Goal: Communication & Community: Participate in discussion

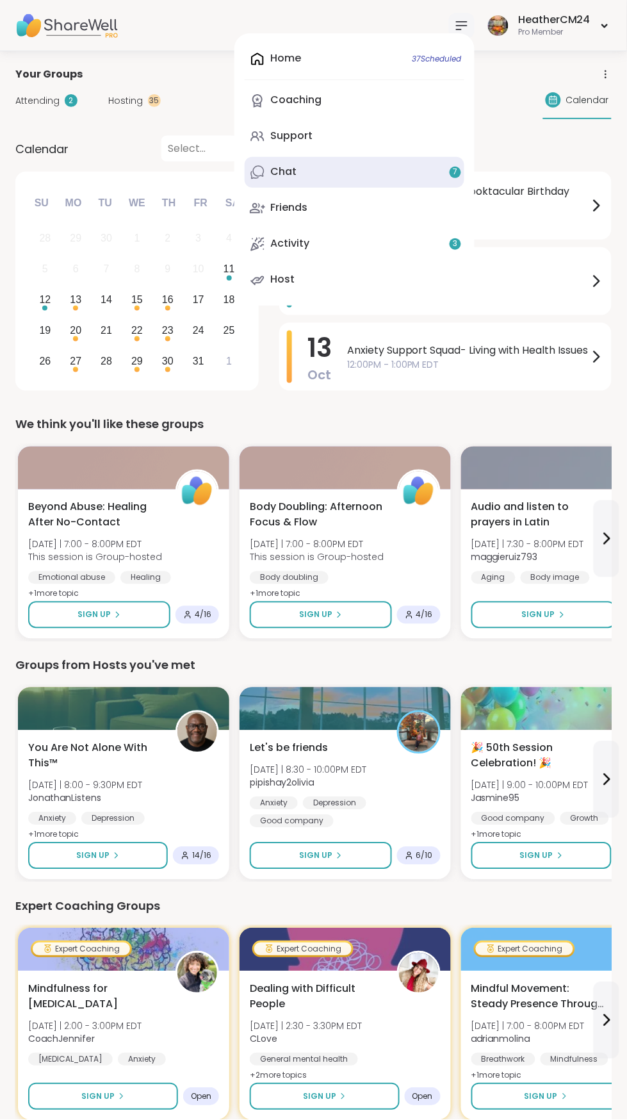
click at [297, 171] on div "Chat 7" at bounding box center [283, 172] width 26 height 14
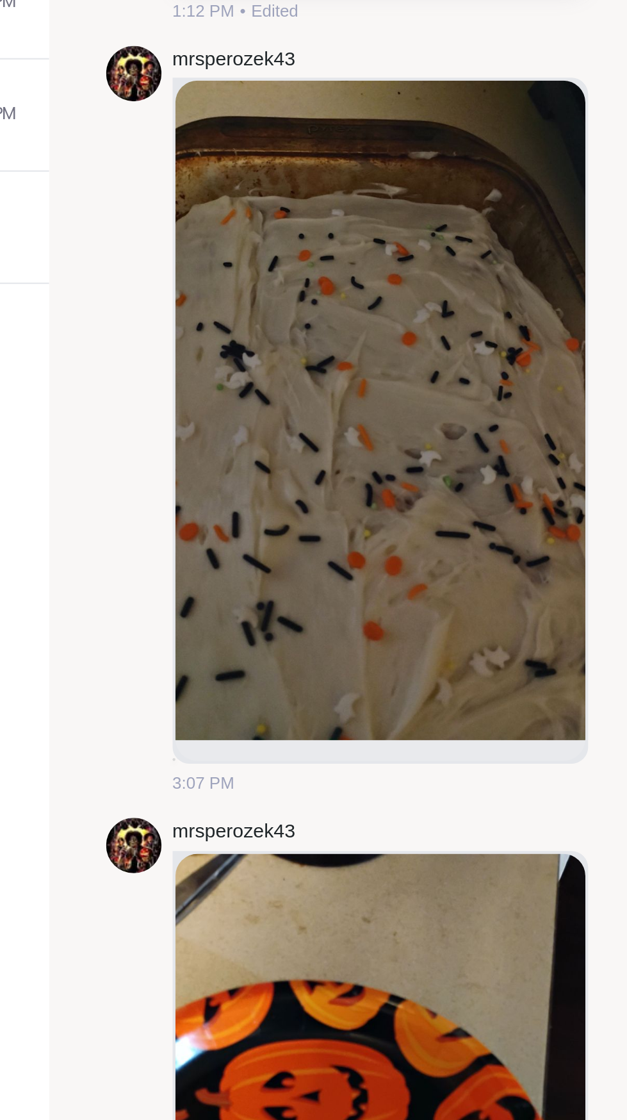
scroll to position [4259, 0]
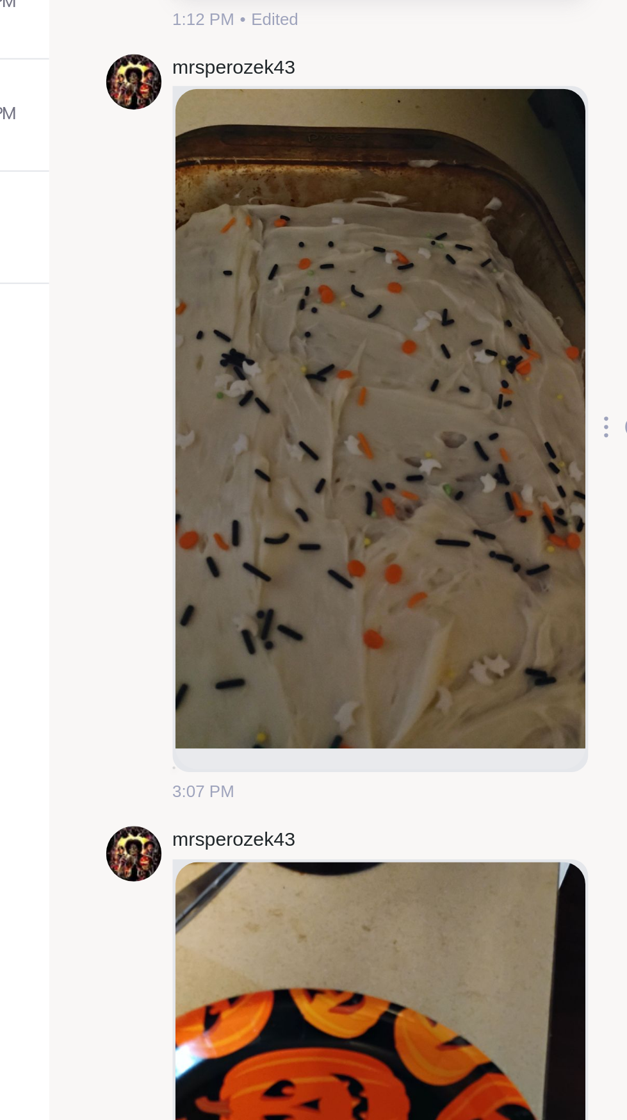
click at [486, 571] on icon at bounding box center [487, 569] width 3 height 10
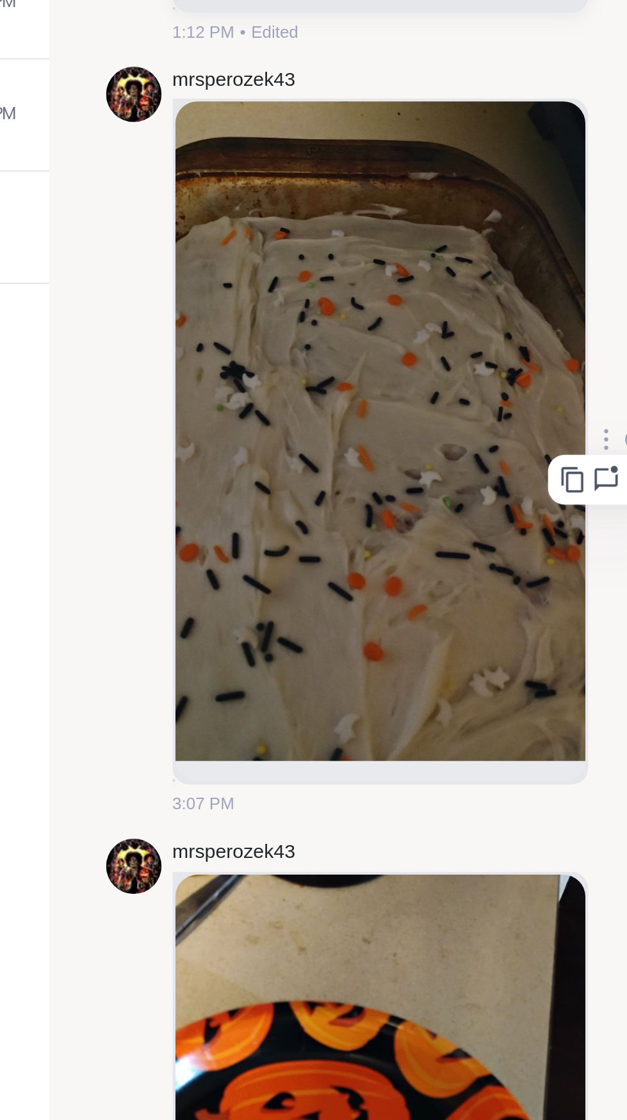
scroll to position [4253, 0]
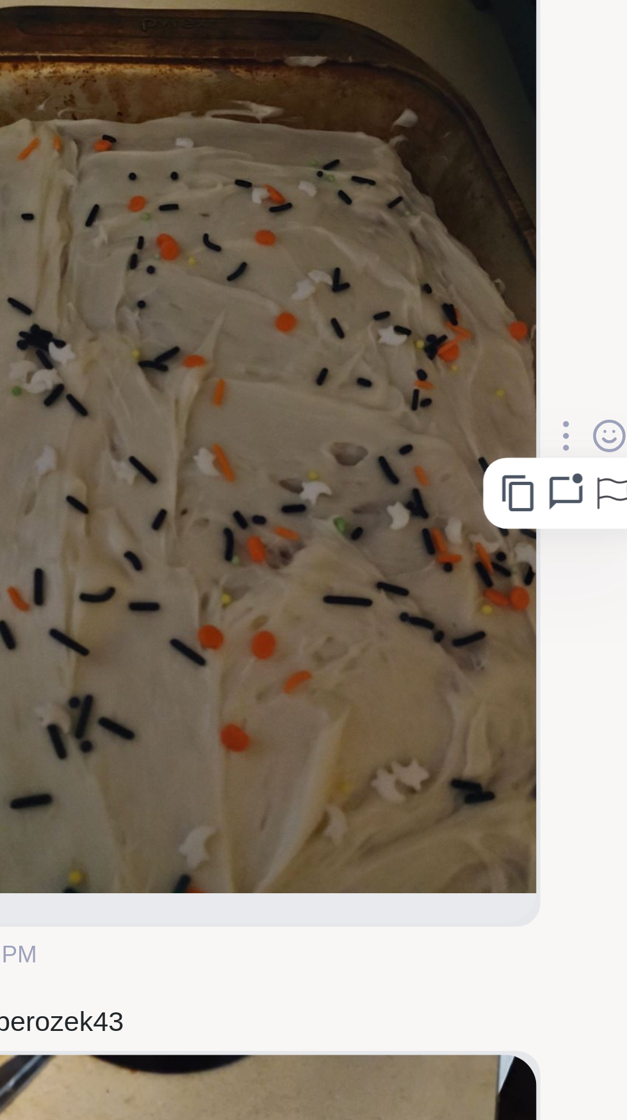
click at [491, 645] on div "mrsperozek43 3:07 PM" at bounding box center [403, 576] width 234 height 347
click at [502, 574] on icon at bounding box center [502, 574] width 0 height 0
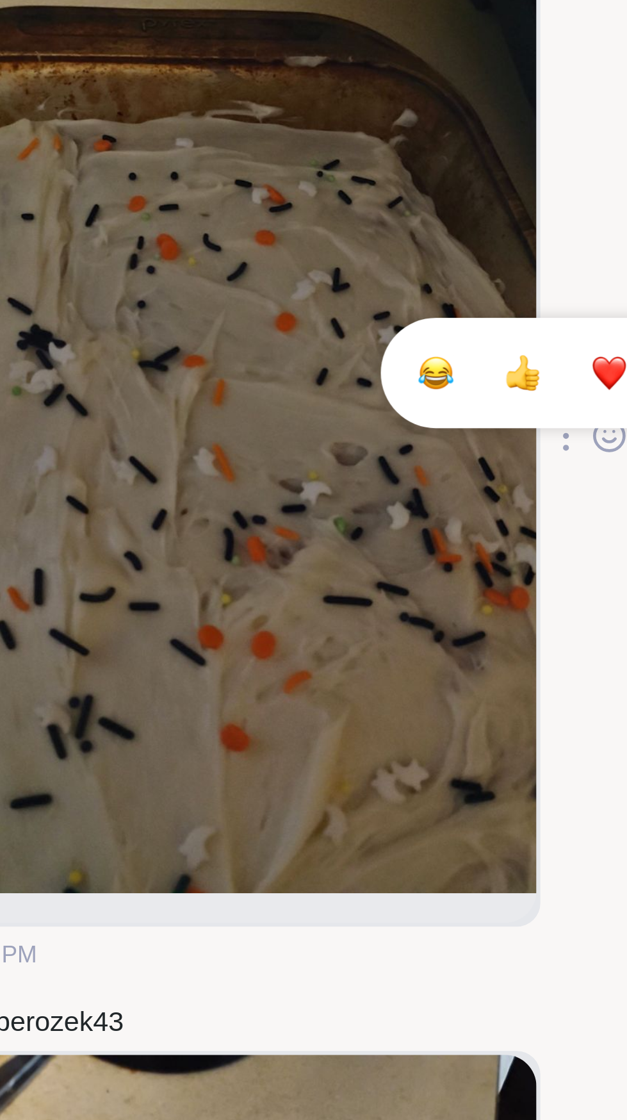
click at [495, 554] on div "Select Reaction: Heart" at bounding box center [501, 555] width 12 height 12
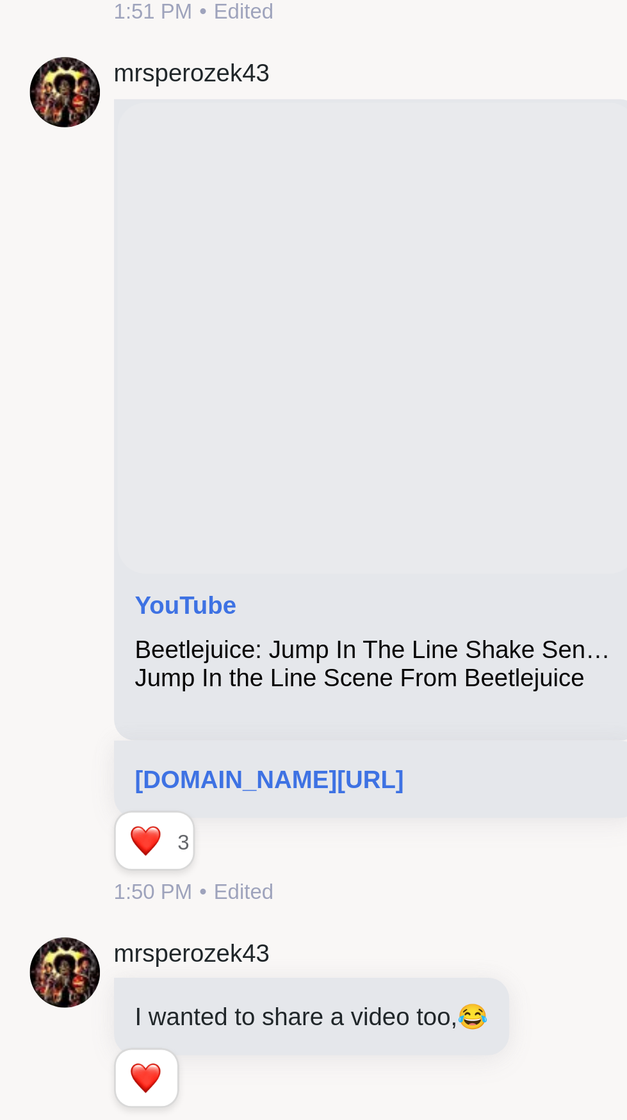
scroll to position [3718, 0]
click at [292, 512] on div "Reactions: love" at bounding box center [298, 513] width 12 height 12
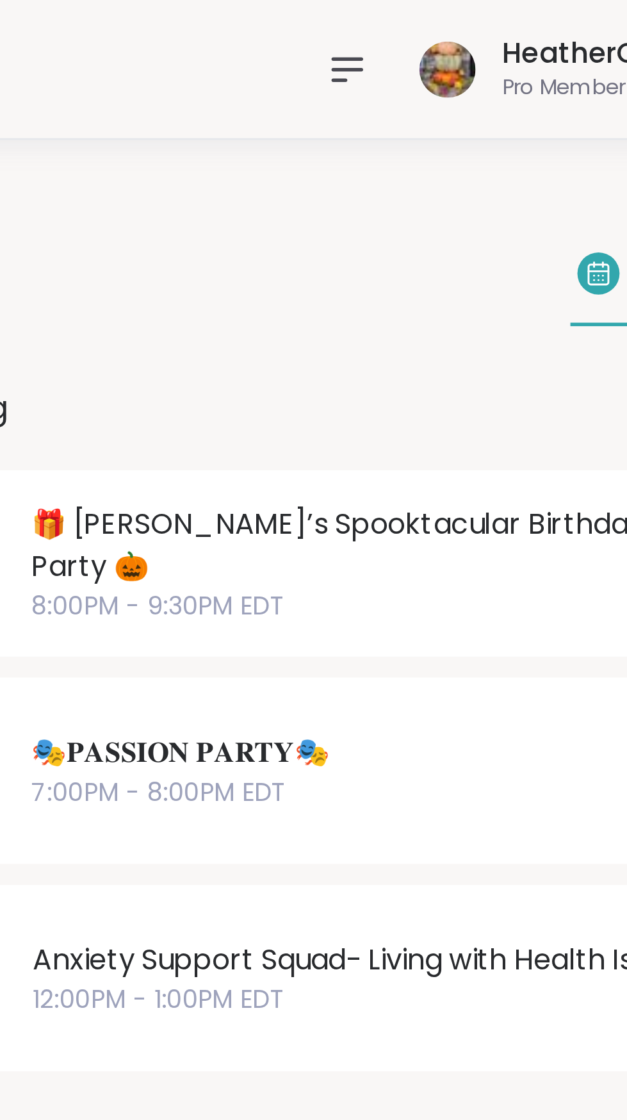
click at [468, 27] on icon at bounding box center [461, 25] width 15 height 15
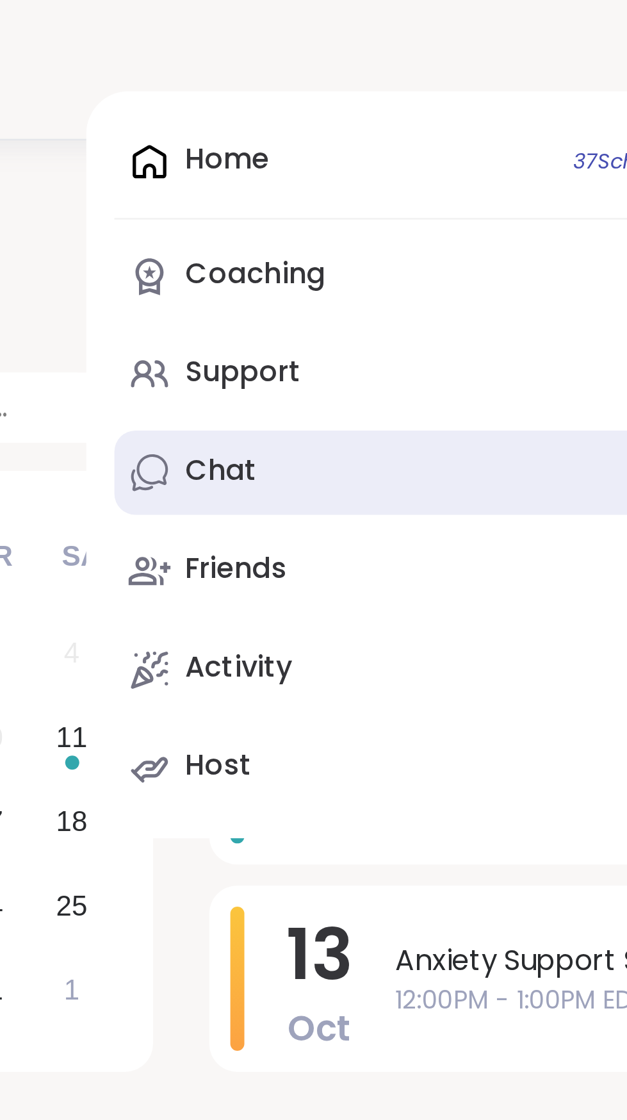
click at [293, 174] on div "Chat 1" at bounding box center [283, 172] width 26 height 14
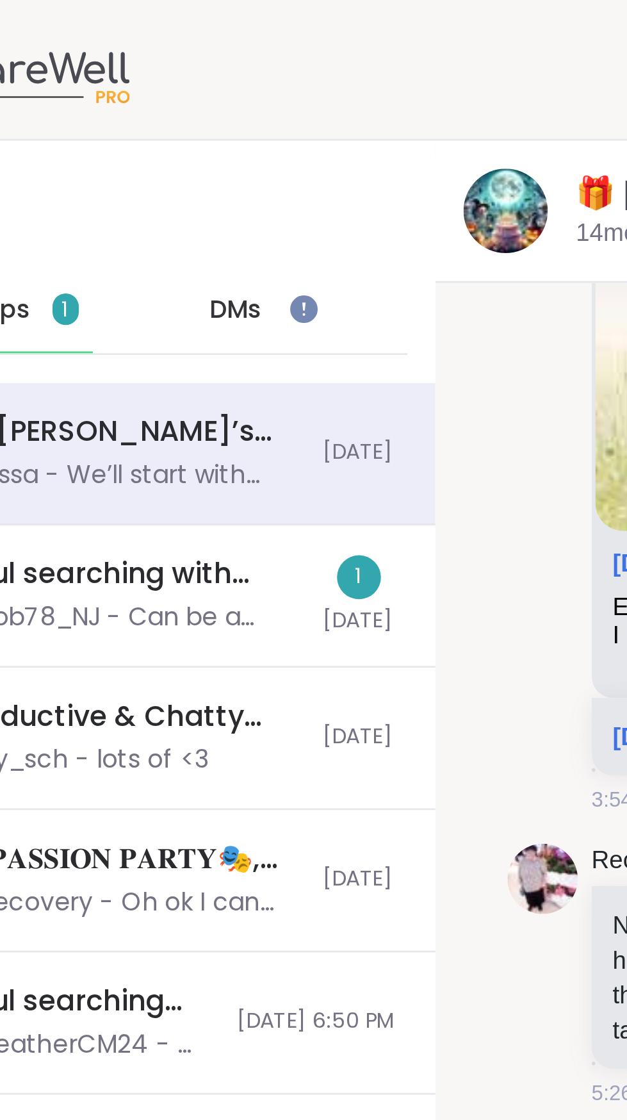
click at [163, 117] on span "DMs" at bounding box center [156, 113] width 19 height 13
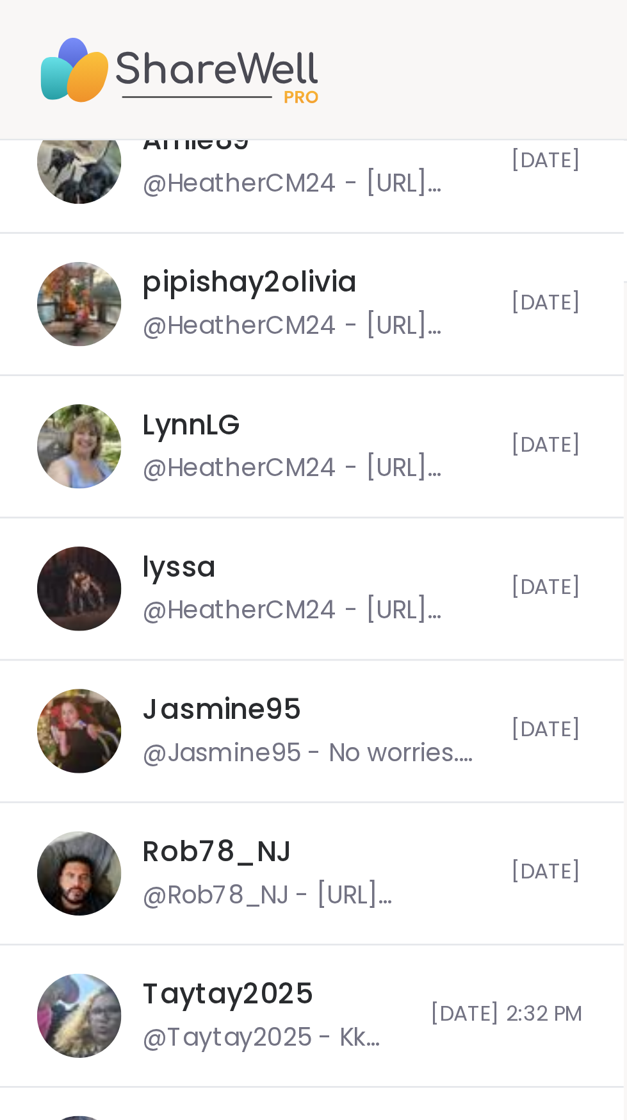
scroll to position [211, 0]
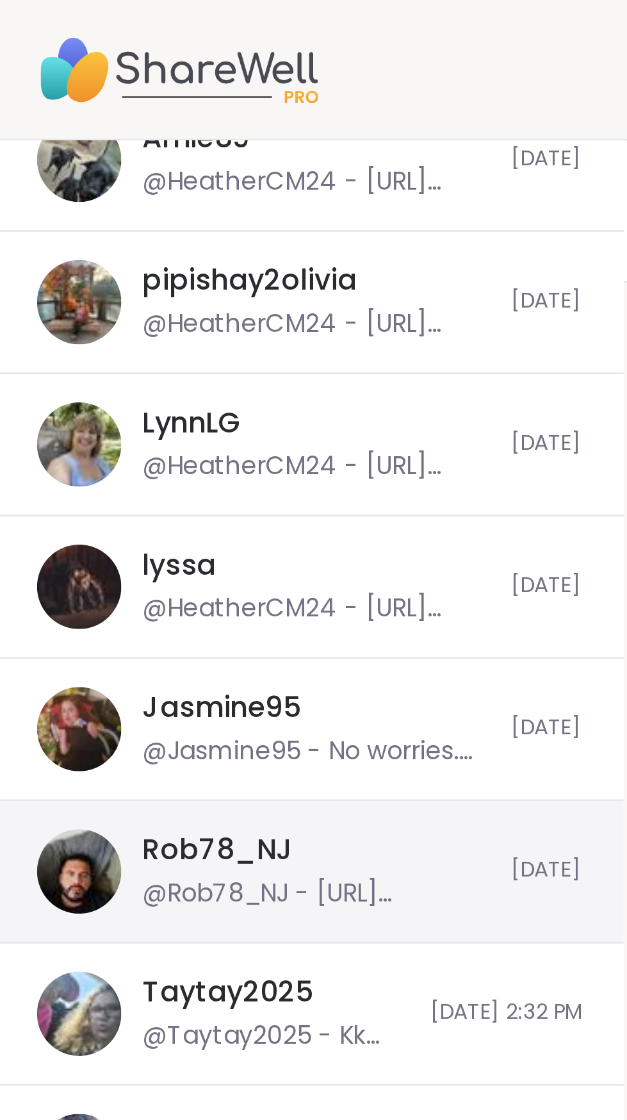
click at [117, 316] on div "Rob78_NJ @Rob78_NJ - [URL][DOMAIN_NAME]" at bounding box center [117, 317] width 127 height 29
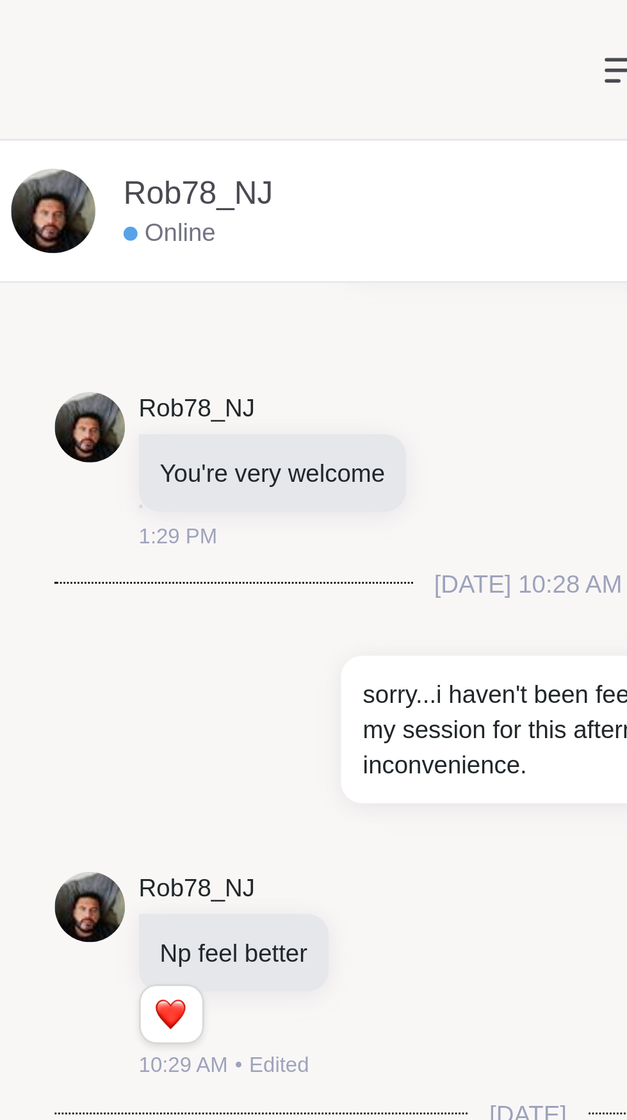
scroll to position [3266, 0]
